Goal: Transaction & Acquisition: Purchase product/service

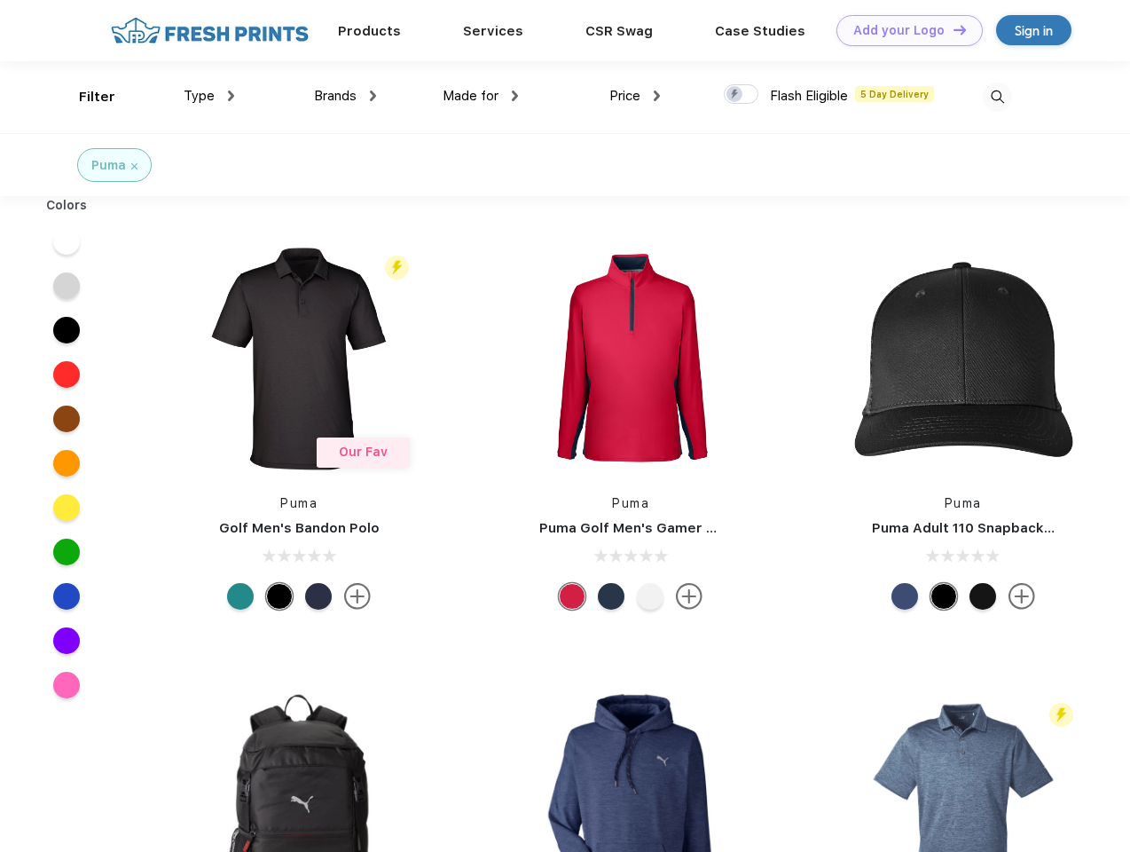
click at [903, 30] on link "Add your Logo Design Tool" at bounding box center [910, 30] width 146 height 31
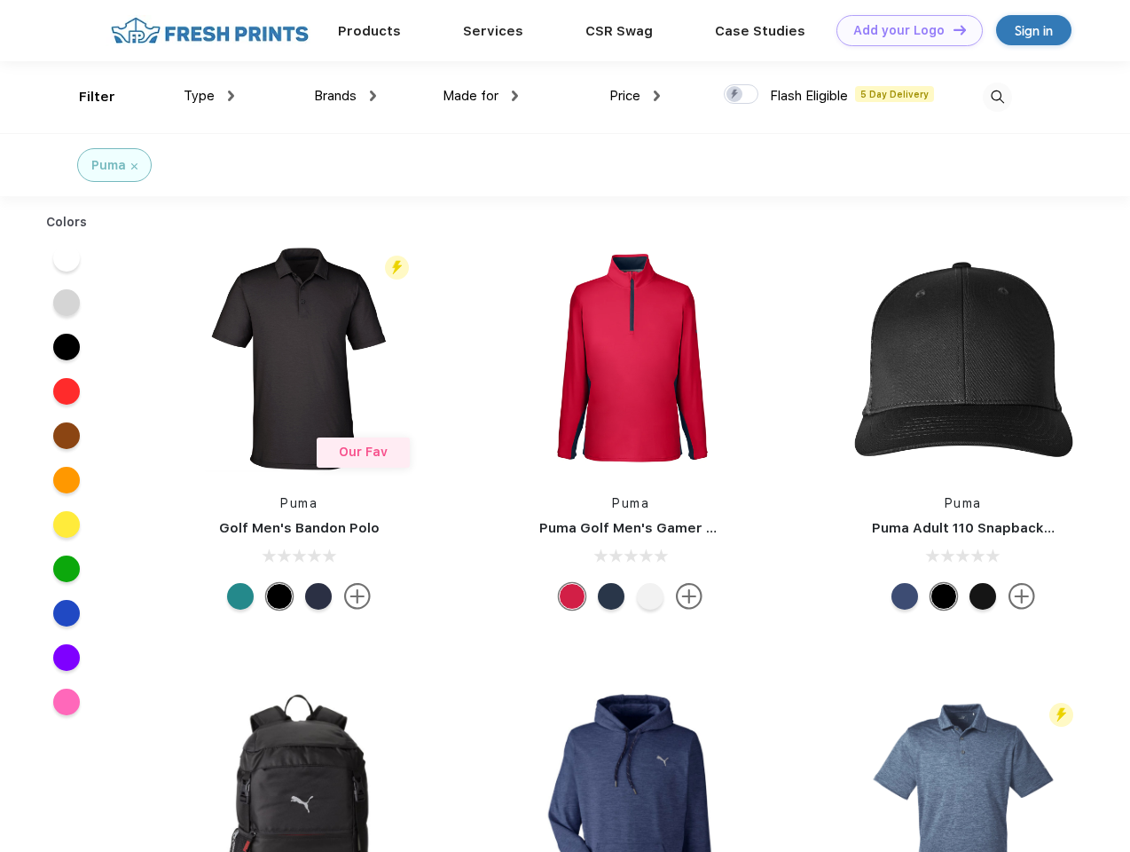
click at [0, 0] on div "Design Tool" at bounding box center [0, 0] width 0 height 0
click at [952, 29] on link "Add your Logo Design Tool" at bounding box center [910, 30] width 146 height 31
click at [85, 97] on div "Filter" at bounding box center [97, 97] width 36 height 20
click at [209, 96] on span "Type" at bounding box center [199, 96] width 31 height 16
click at [345, 96] on span "Brands" at bounding box center [335, 96] width 43 height 16
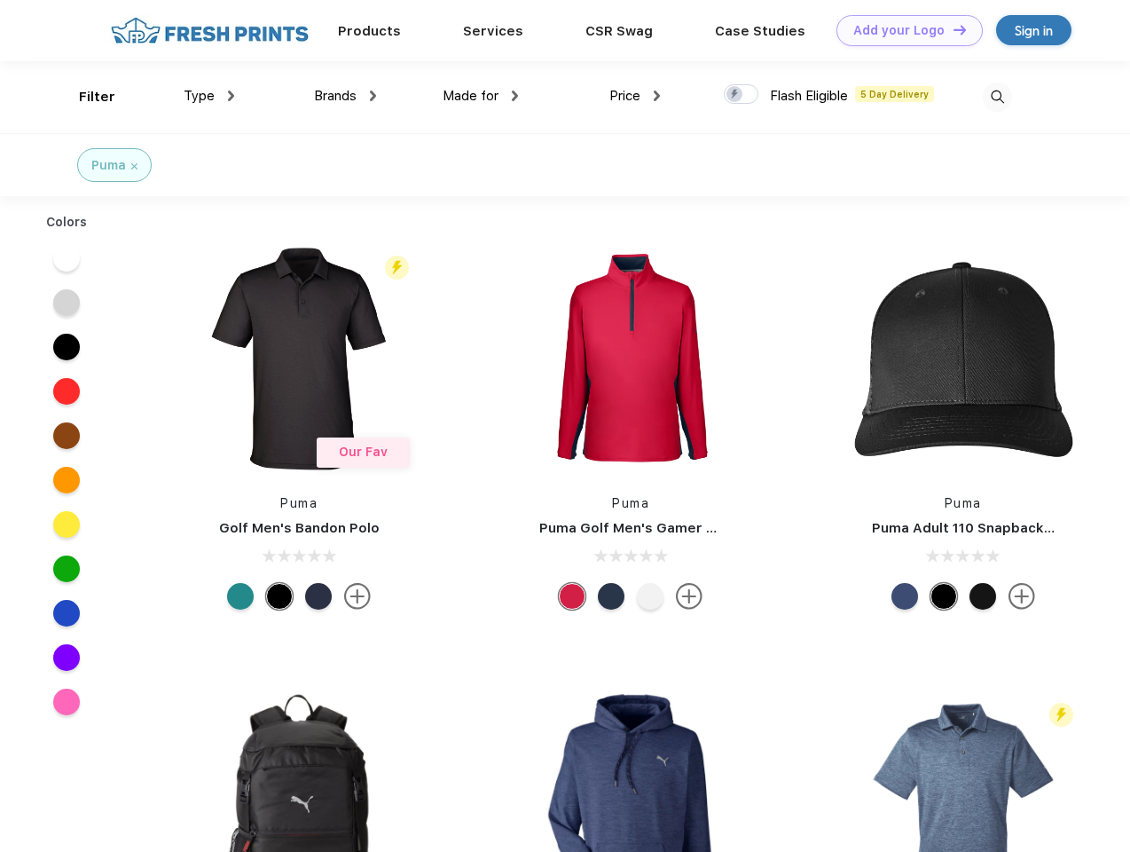
click at [481, 96] on span "Made for" at bounding box center [471, 96] width 56 height 16
click at [635, 96] on span "Price" at bounding box center [624, 96] width 31 height 16
click at [742, 95] on div at bounding box center [741, 94] width 35 height 20
click at [735, 95] on input "checkbox" at bounding box center [730, 89] width 12 height 12
click at [997, 97] on img at bounding box center [997, 97] width 29 height 29
